Goal: Check status: Check status

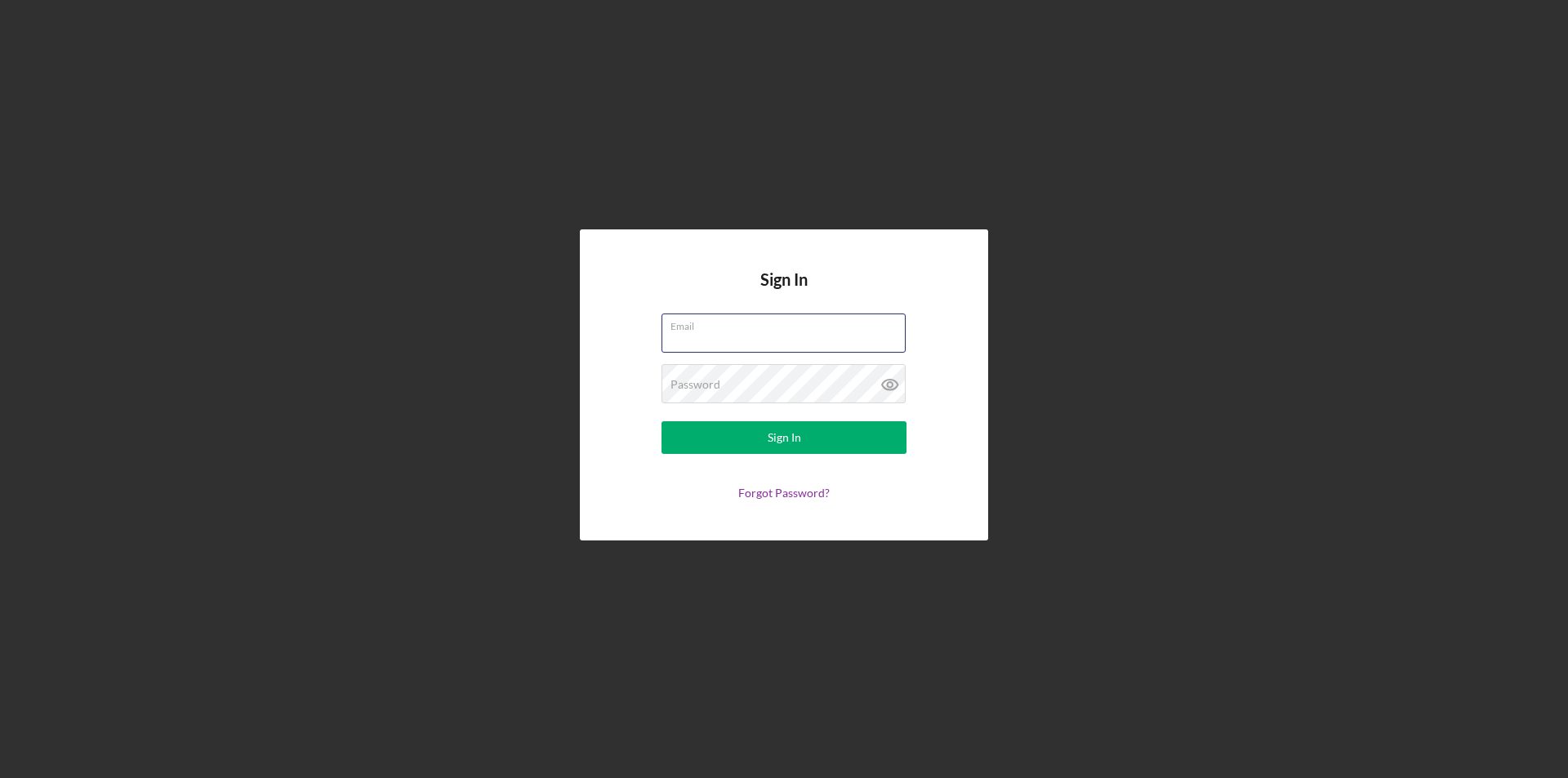
type input "[PERSON_NAME][EMAIL_ADDRESS][DOMAIN_NAME]"
click at [1144, 403] on div "Sign In Email [EMAIL_ADDRESS][DOMAIN_NAME] Password Sign In Forgot Password?" at bounding box center [783, 385] width 1552 height 770
click at [685, 170] on div "Sign In Email [EMAIL_ADDRESS][DOMAIN_NAME] Password Sign In Forgot Password?" at bounding box center [783, 385] width 1552 height 770
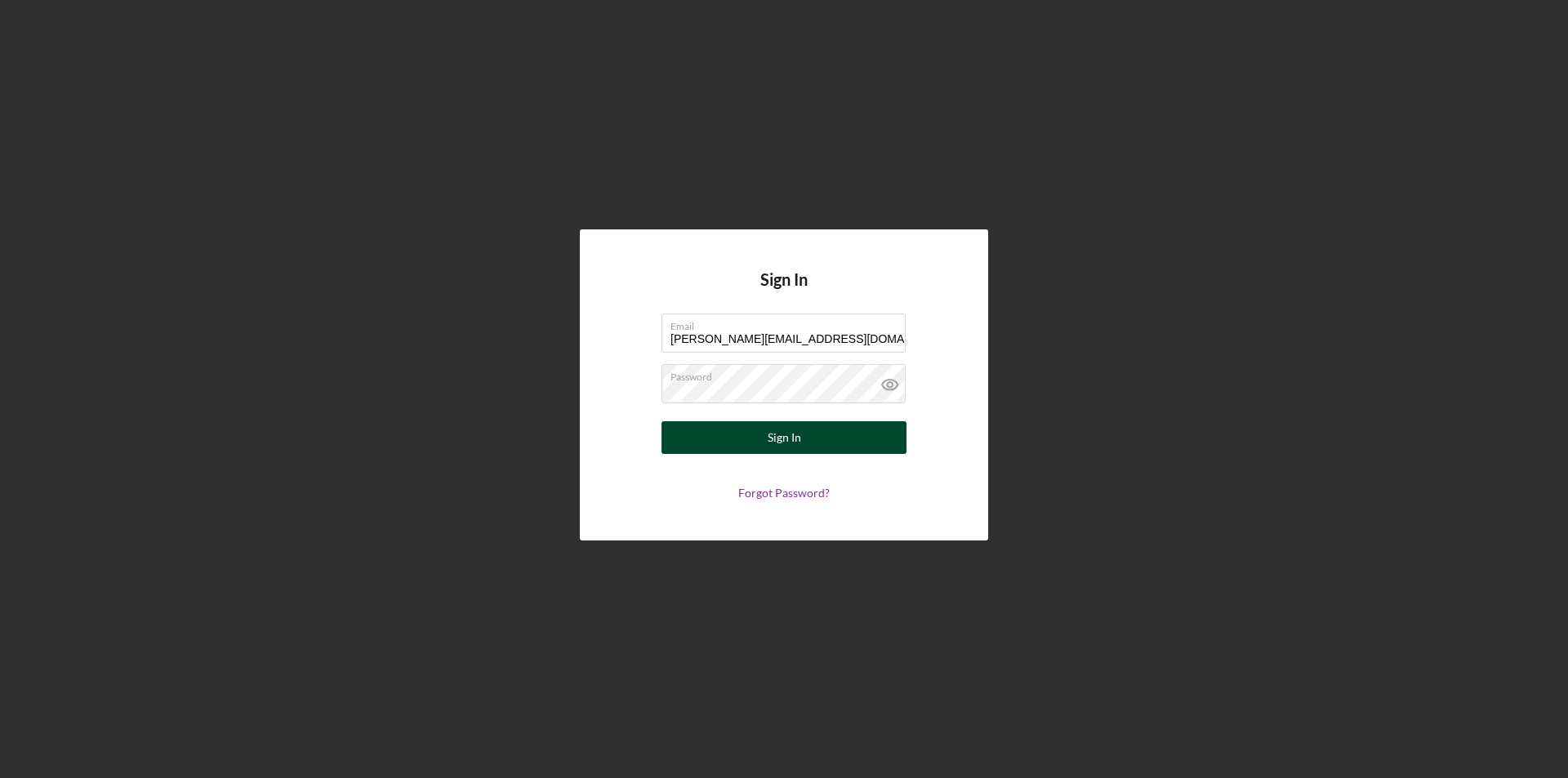
click at [848, 424] on button "Sign In" at bounding box center [783, 438] width 245 height 33
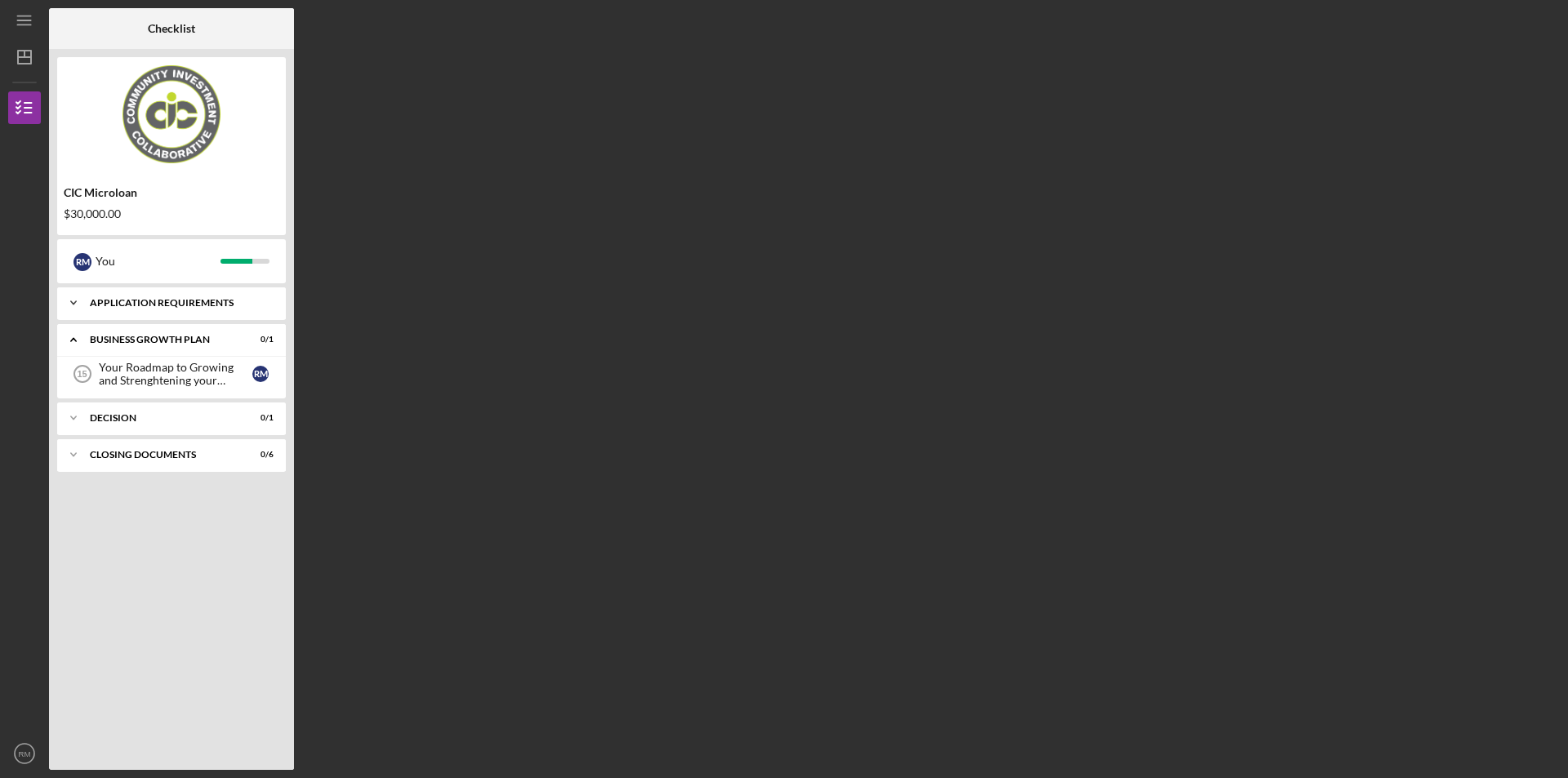
click at [241, 312] on div "Icon/Expander APPLICATION REQUIREMENTS 15 / 15" at bounding box center [171, 303] width 228 height 33
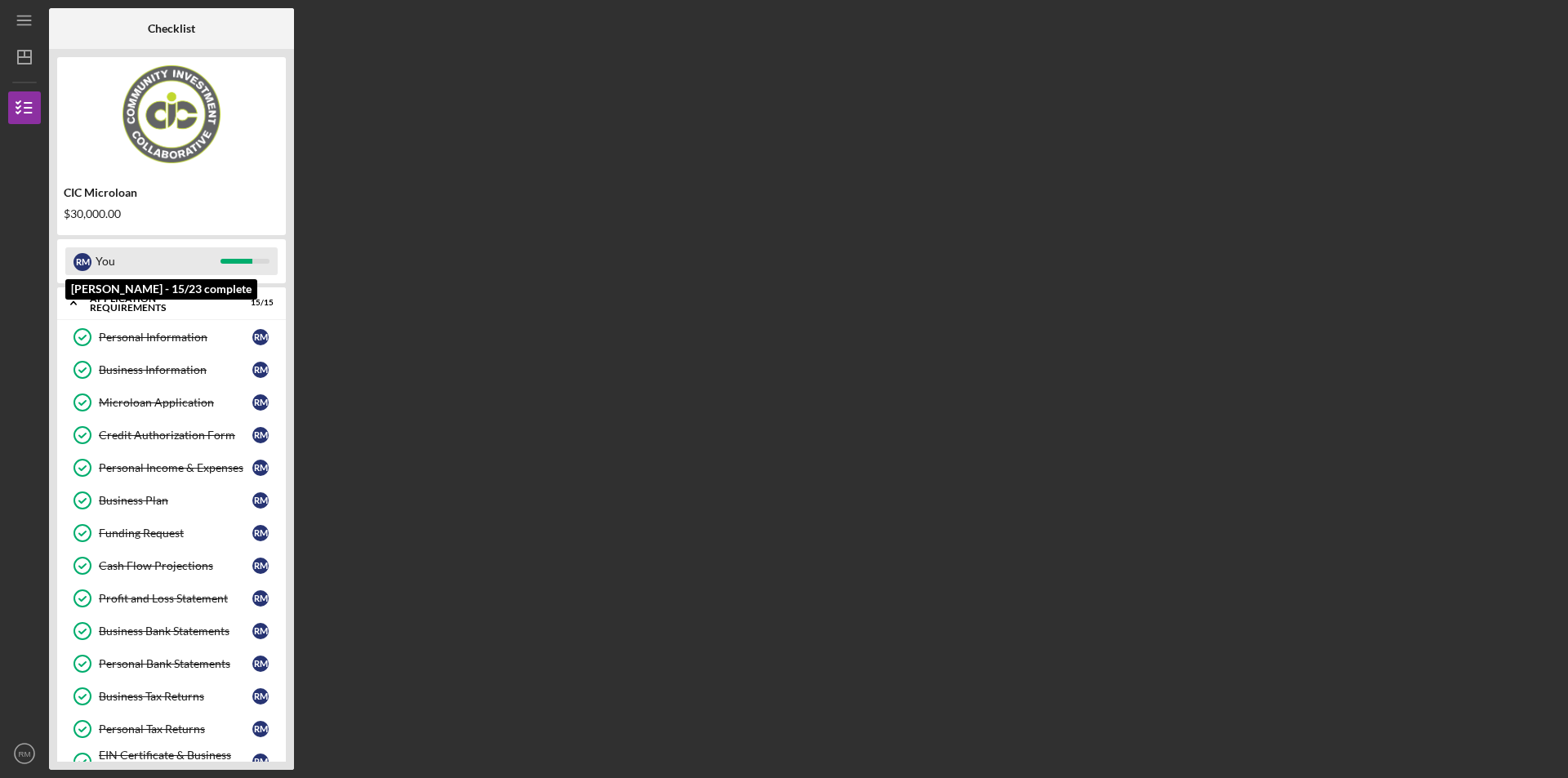
click at [158, 268] on div "You" at bounding box center [157, 261] width 125 height 28
